Goal: Transaction & Acquisition: Download file/media

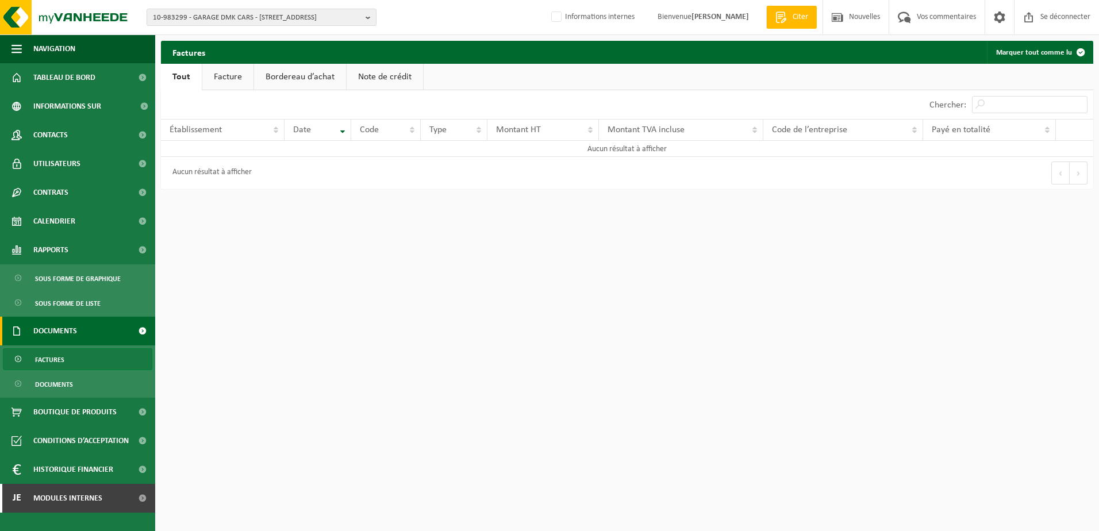
drag, startPoint x: 0, startPoint y: 0, endPoint x: 206, endPoint y: 20, distance: 207.3
click at [207, 20] on span "10-983299 - GARAGE DMK CARS - [STREET_ADDRESS]" at bounding box center [257, 17] width 208 height 17
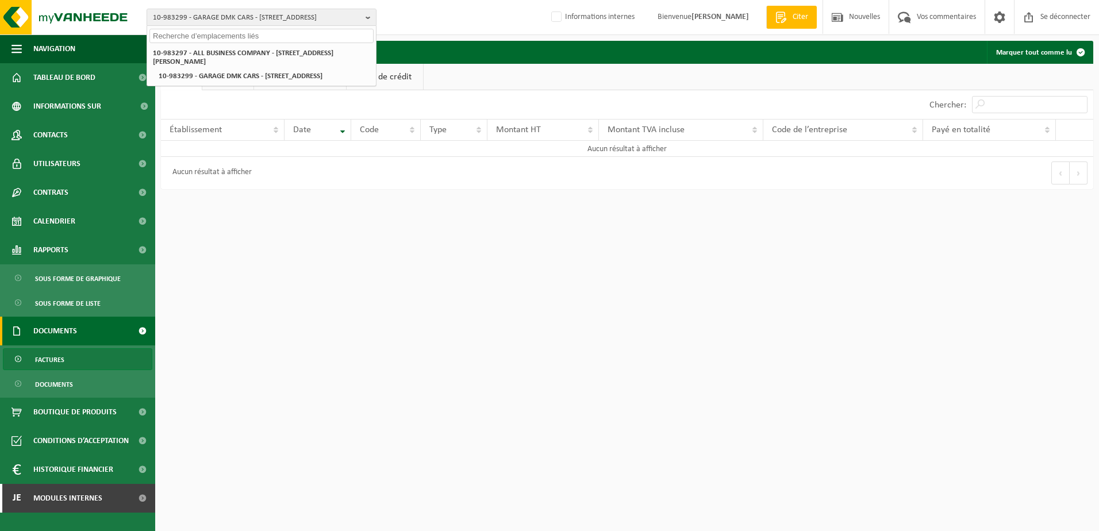
click at [209, 37] on input "text" at bounding box center [261, 36] width 224 height 14
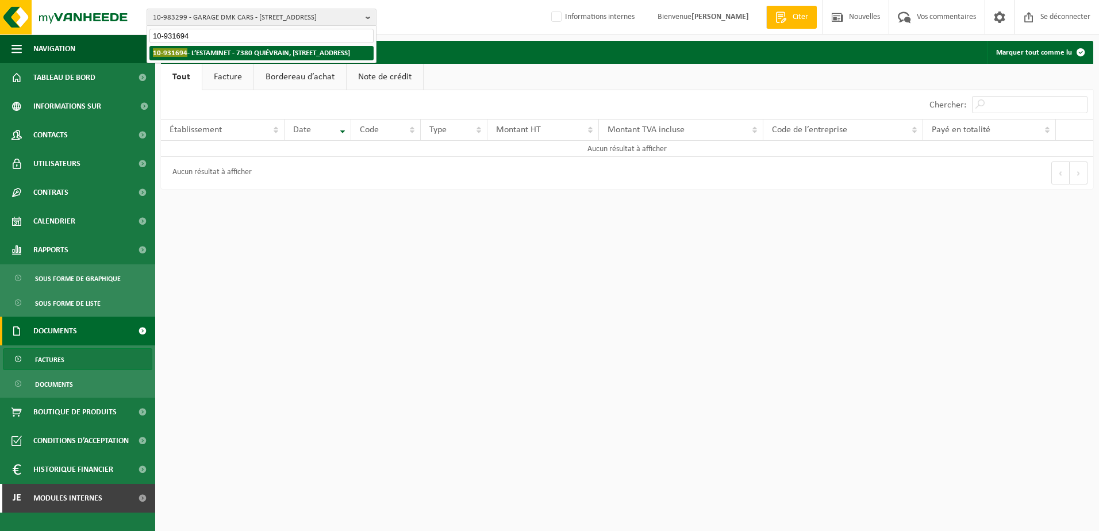
type input "10-931694"
click at [216, 52] on strong "10-931694 - L’ESTAMINET - 7380 QUIÉVRAIN, [STREET_ADDRESS]" at bounding box center [251, 52] width 197 height 9
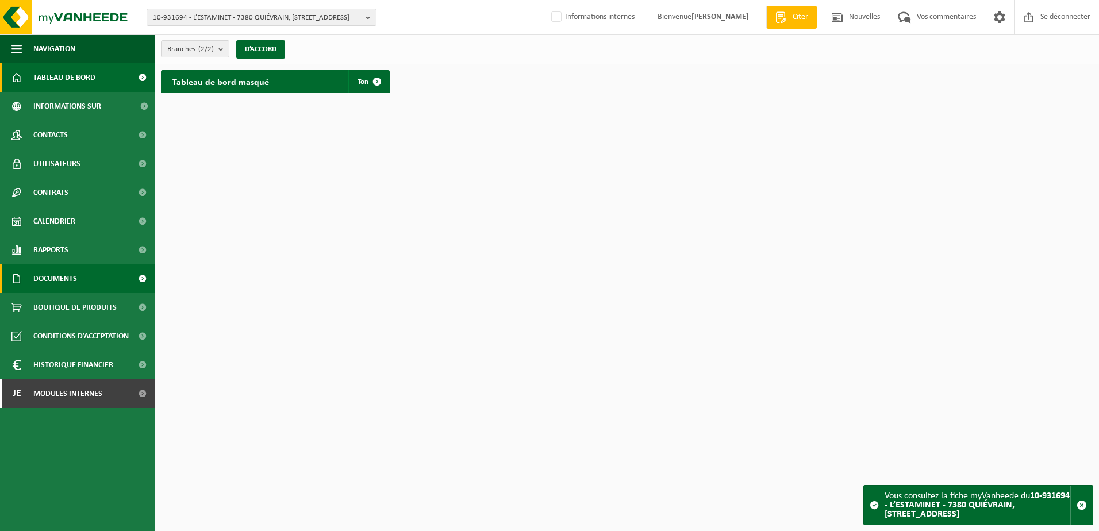
click at [65, 276] on span "Documents" at bounding box center [55, 278] width 44 height 29
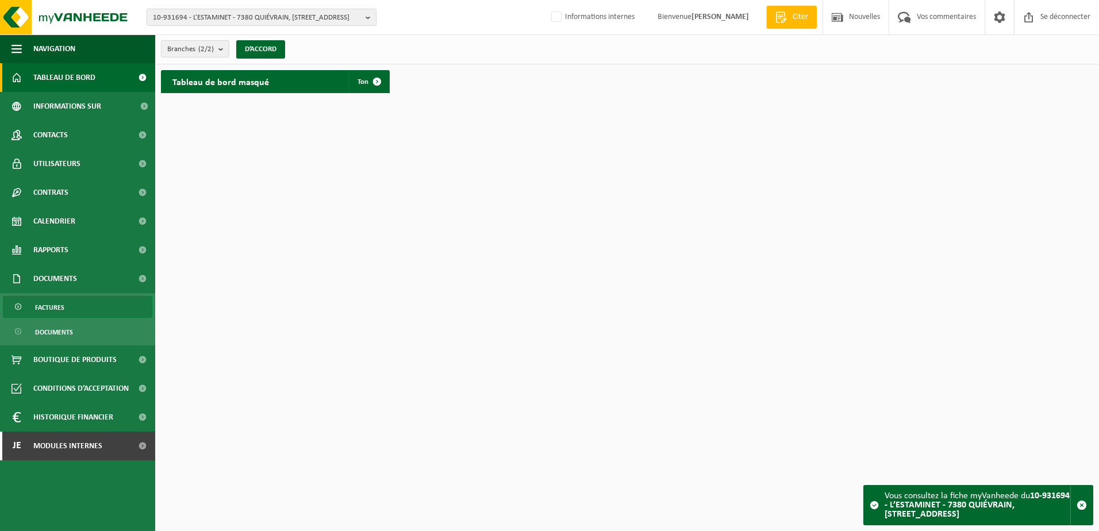
click at [67, 306] on link "Factures" at bounding box center [77, 307] width 149 height 22
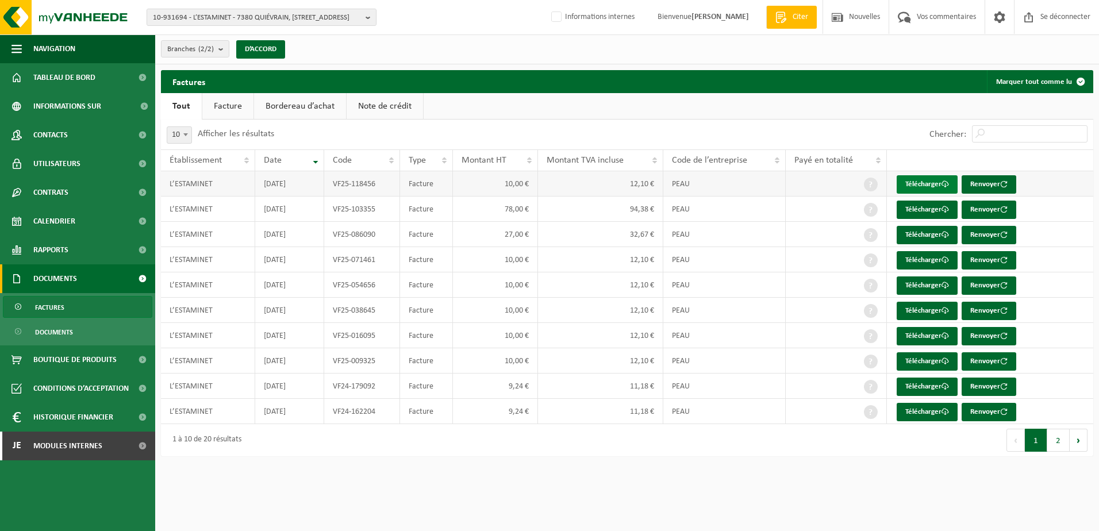
click at [922, 187] on font "Télécharger" at bounding box center [923, 184] width 36 height 7
click at [192, 17] on span "10-931694 - L’ESTAMINET - 7380 QUIÉVRAIN, RUE DEBAST 7" at bounding box center [257, 17] width 208 height 17
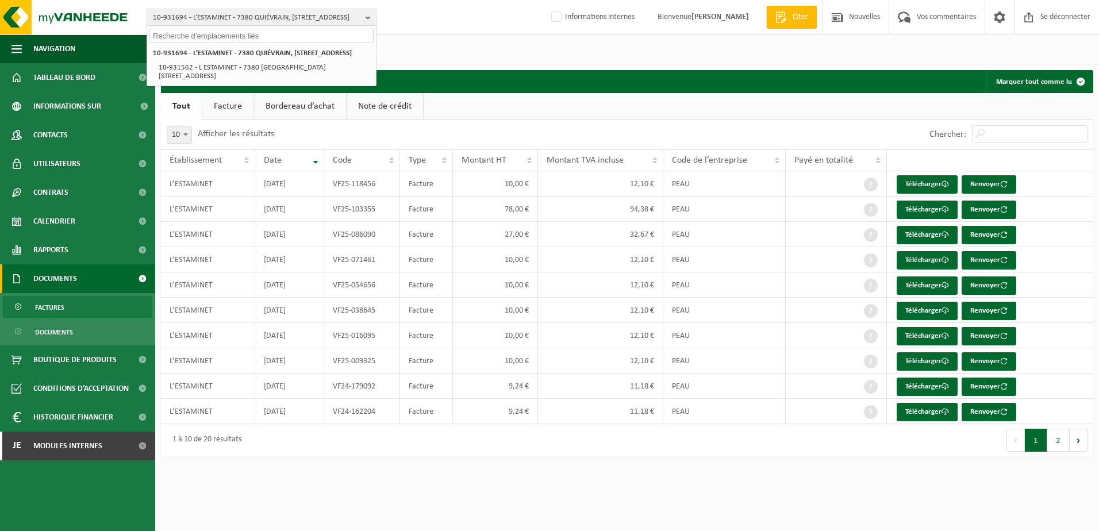
click at [185, 34] on input "text" at bounding box center [261, 36] width 224 height 14
paste input "10-805450"
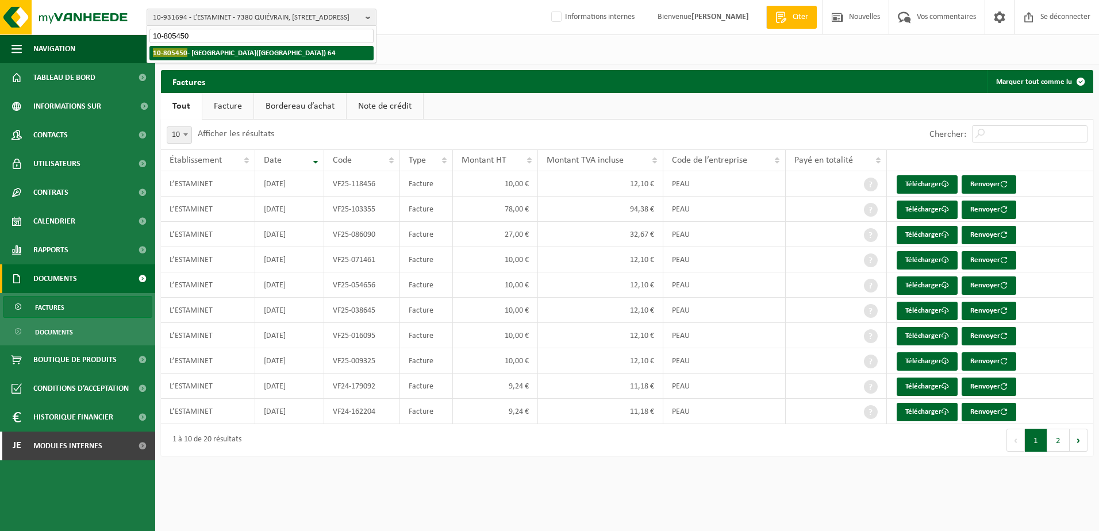
type input "10-805450"
click at [225, 57] on strong "10-805450 - CENTRE EQUESTRE DU MOULIN - 5600 PHILIPPEVILLE, RUE D’HAMELOT(ROM) …" at bounding box center [244, 52] width 183 height 9
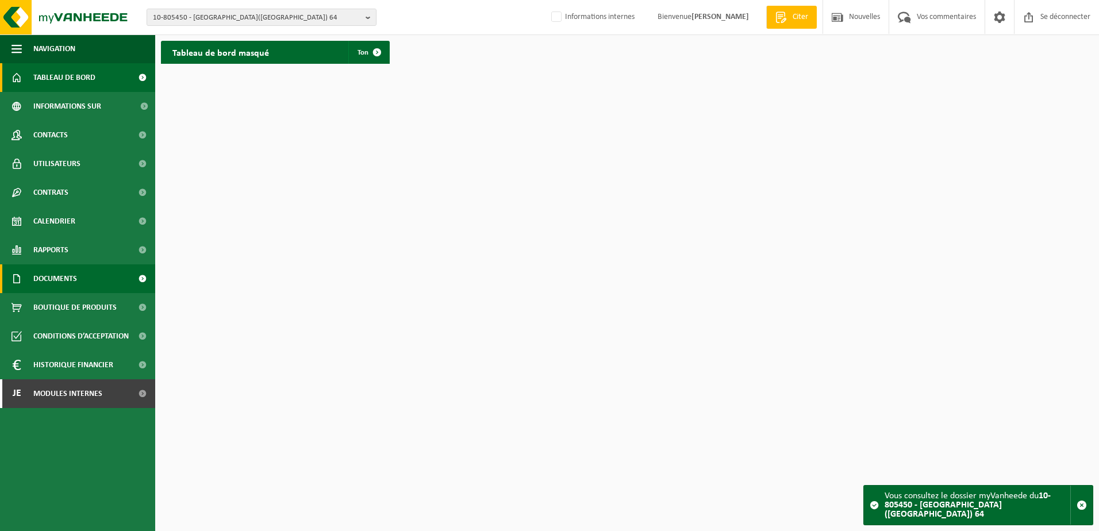
click at [72, 272] on span "Documents" at bounding box center [55, 278] width 44 height 29
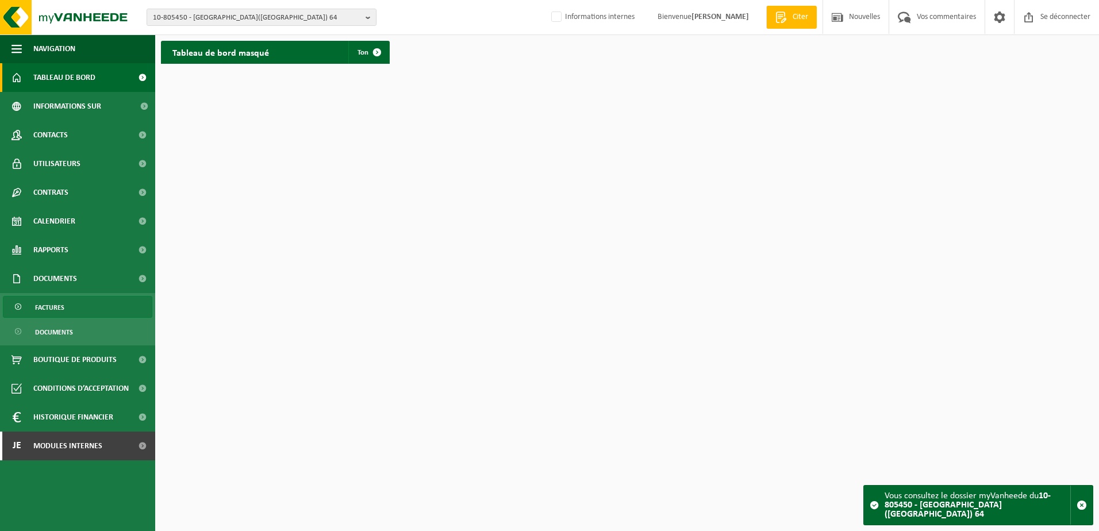
click at [77, 311] on link "Factures" at bounding box center [77, 307] width 149 height 22
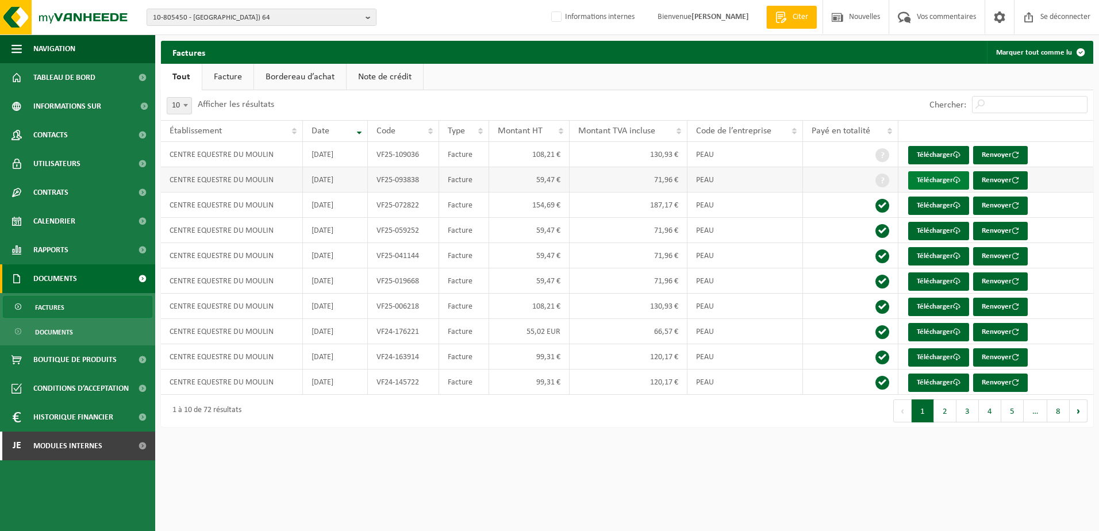
click at [934, 181] on font "Télécharger" at bounding box center [935, 179] width 36 height 7
click at [927, 156] on font "Télécharger" at bounding box center [935, 154] width 36 height 7
